Goal: Information Seeking & Learning: Learn about a topic

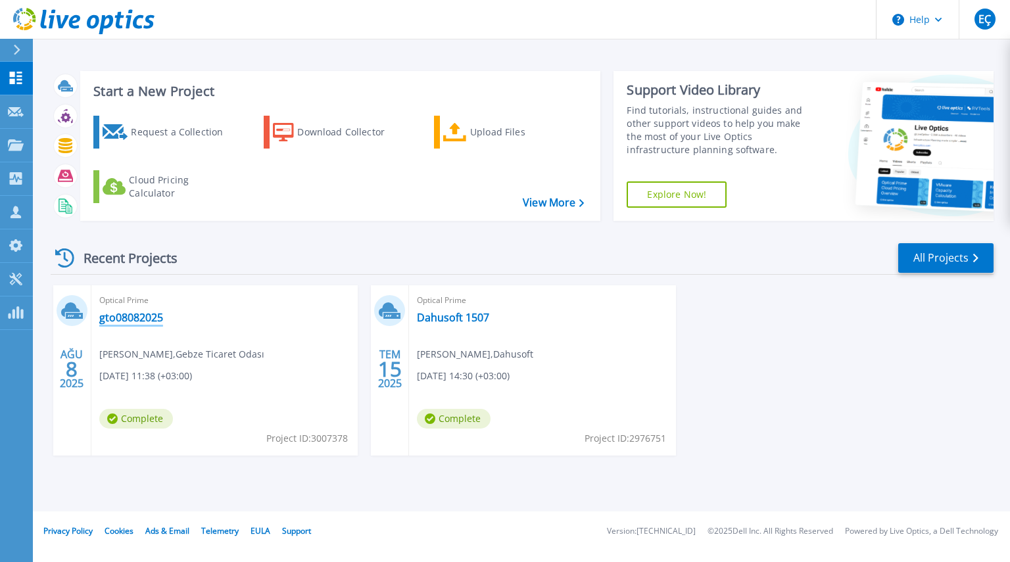
click at [144, 314] on link "gto08082025" at bounding box center [131, 317] width 64 height 13
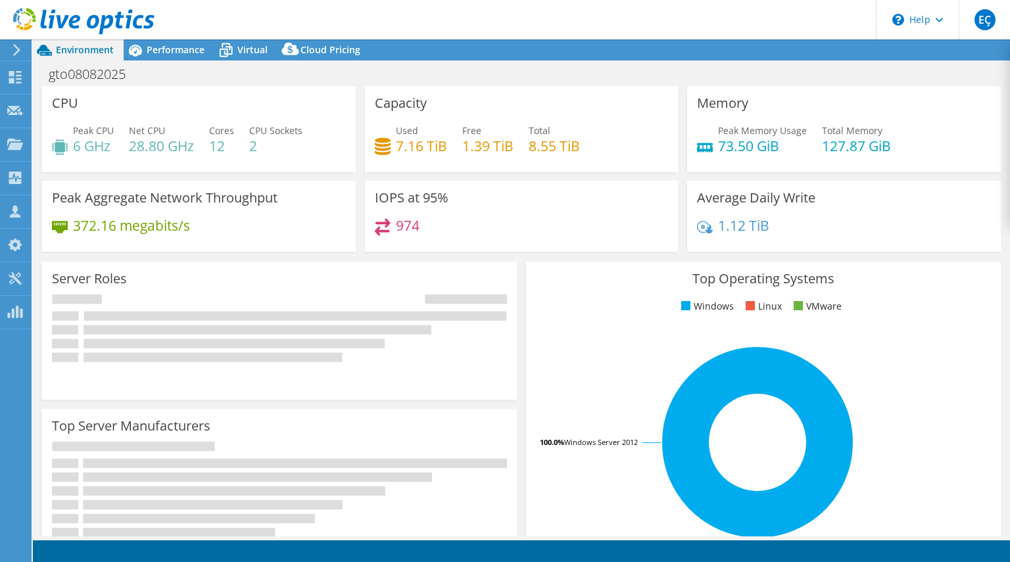
select select "USD"
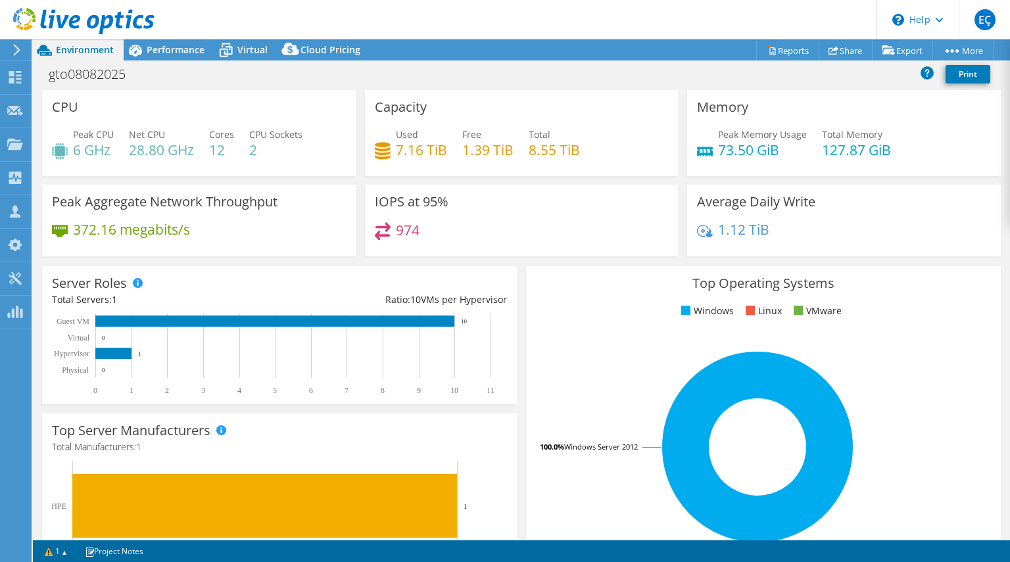
click at [189, 55] on span "Performance" at bounding box center [176, 49] width 58 height 12
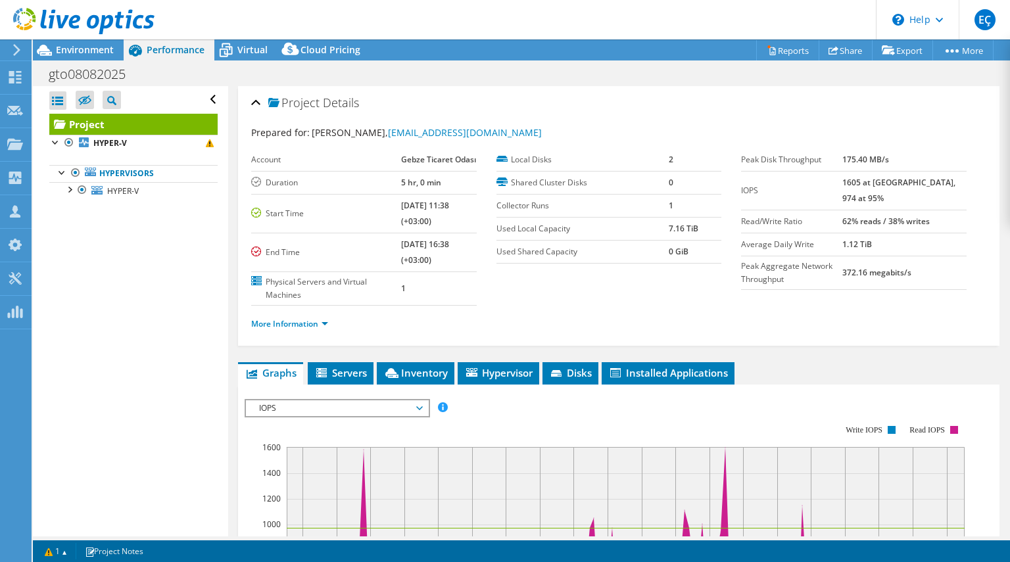
click at [154, 152] on ul "Hypervisors HYPER-V 0 C: 1 D:" at bounding box center [133, 182] width 168 height 60
click at [135, 141] on link "HYPER-V" at bounding box center [133, 143] width 168 height 17
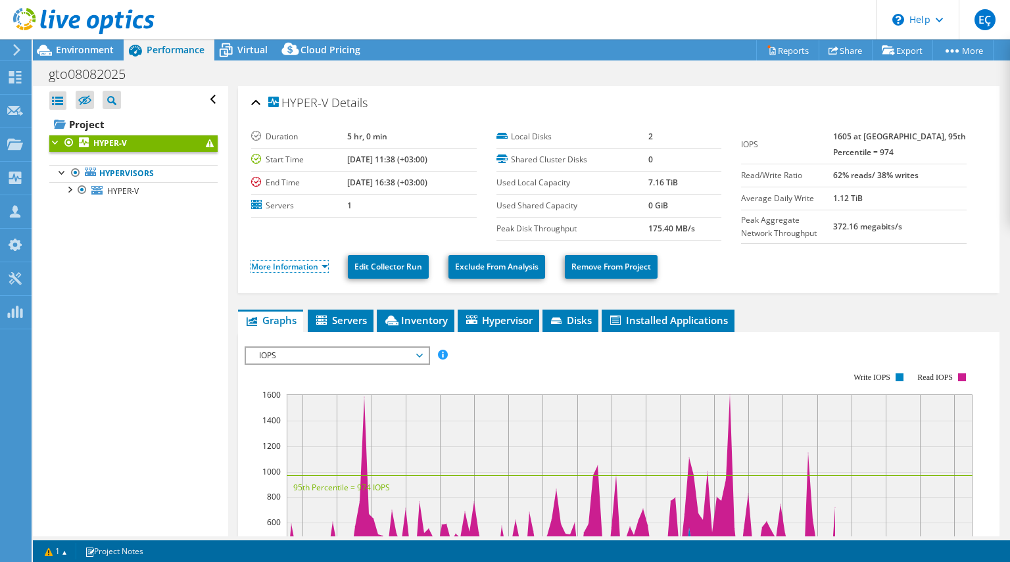
click at [315, 264] on link "More Information" at bounding box center [289, 266] width 77 height 11
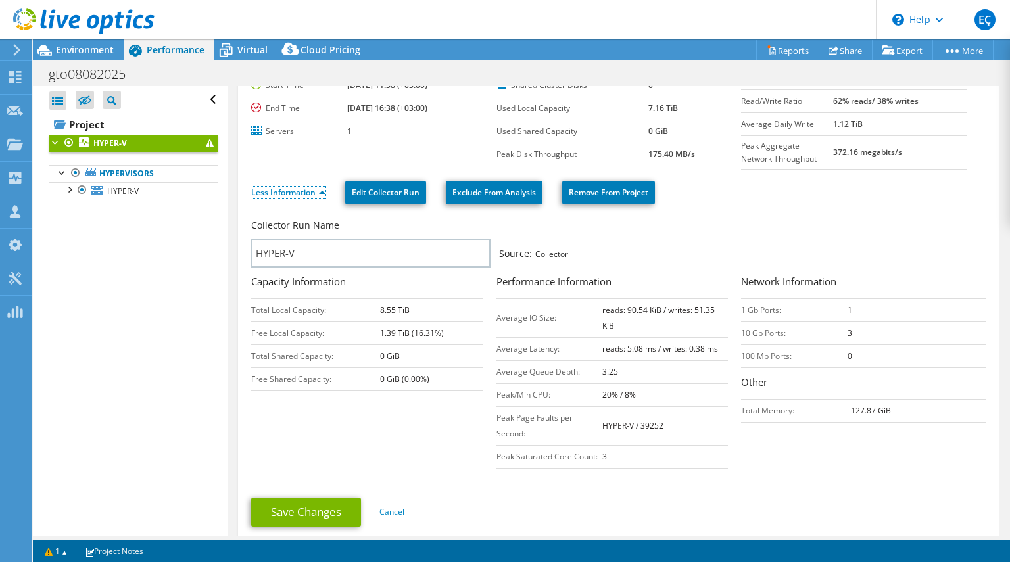
scroll to position [66, 0]
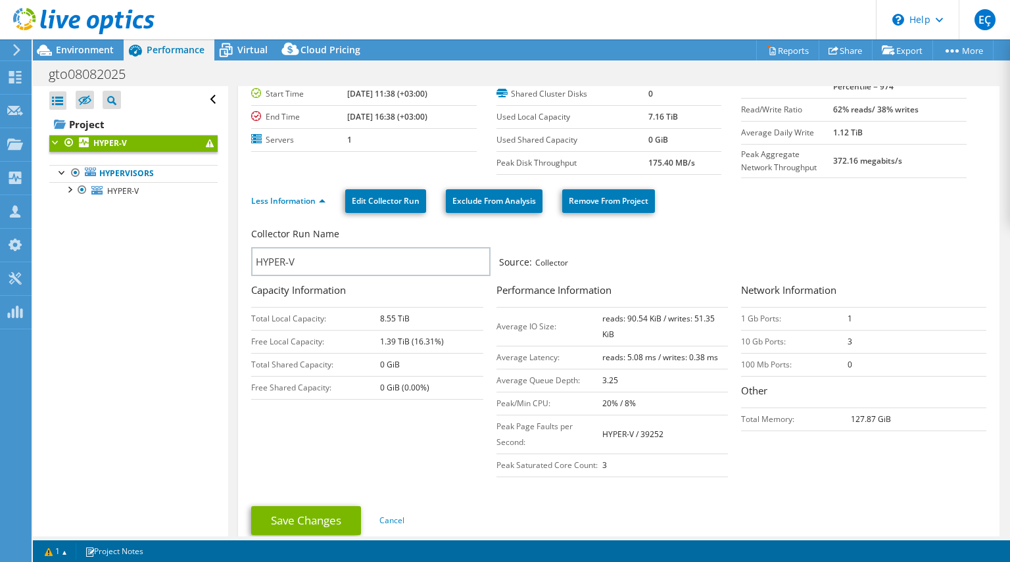
click at [206, 143] on span at bounding box center [210, 143] width 8 height 8
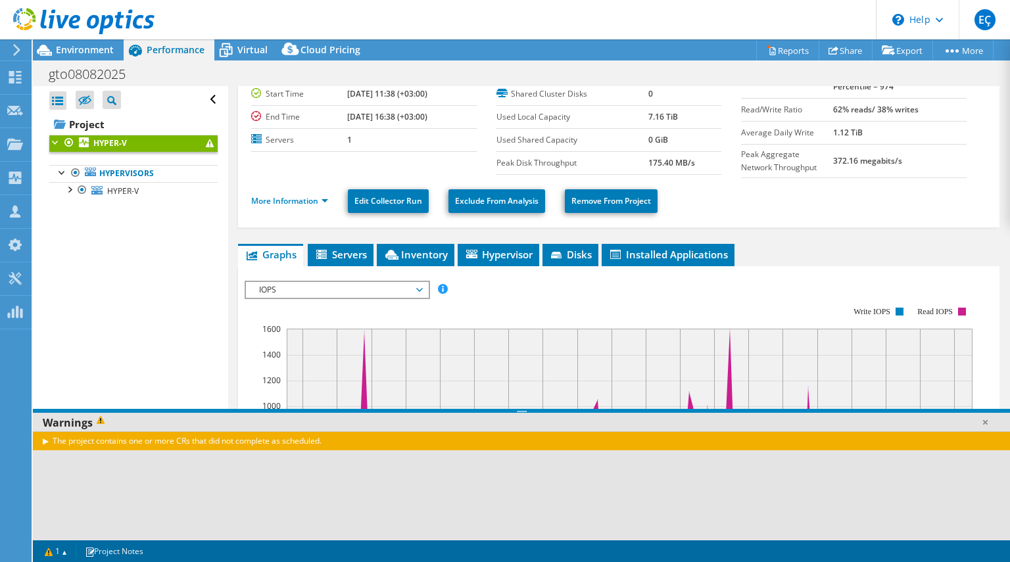
click at [45, 444] on div "The project contains one or more CRs that did not complete as scheduled." at bounding box center [521, 440] width 977 height 19
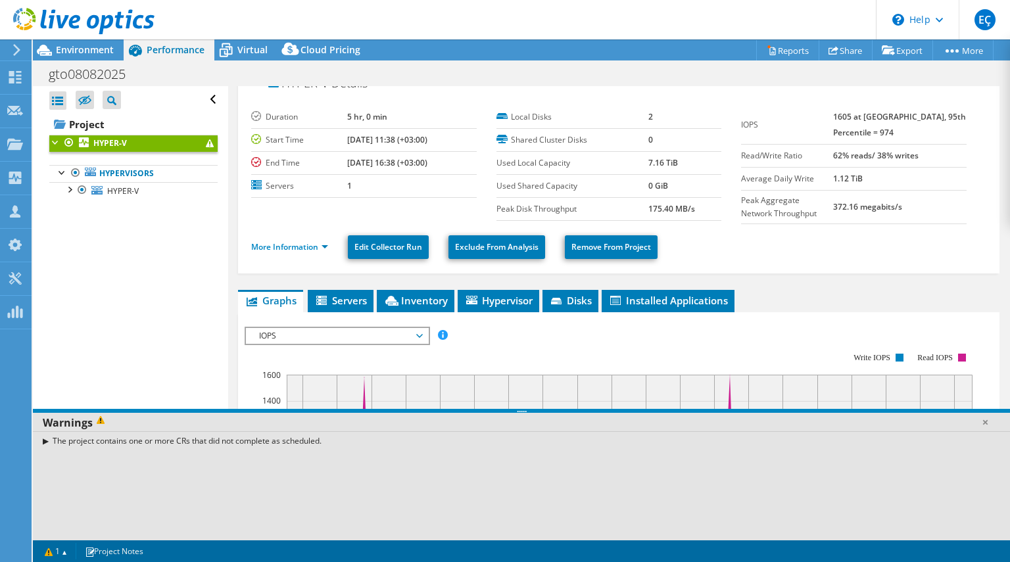
scroll to position [0, 0]
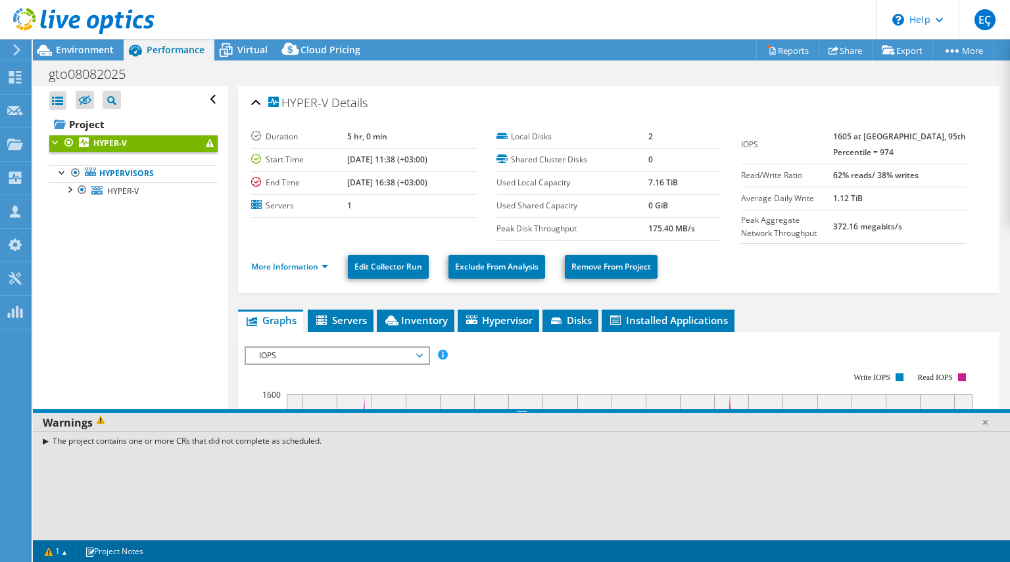
click at [102, 52] on span "Environment" at bounding box center [85, 49] width 58 height 12
